Goal: Transaction & Acquisition: Subscribe to service/newsletter

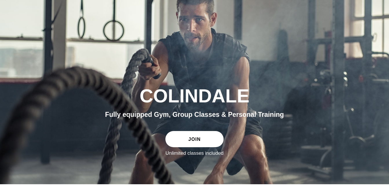
scroll to position [87, 0]
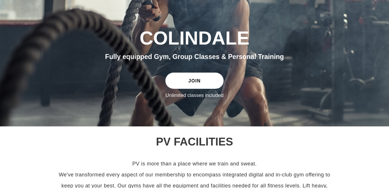
click at [190, 79] on link "JOIN" at bounding box center [195, 81] width 58 height 16
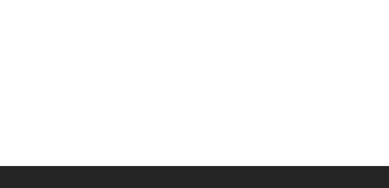
scroll to position [870, 0]
